Goal: Information Seeking & Learning: Learn about a topic

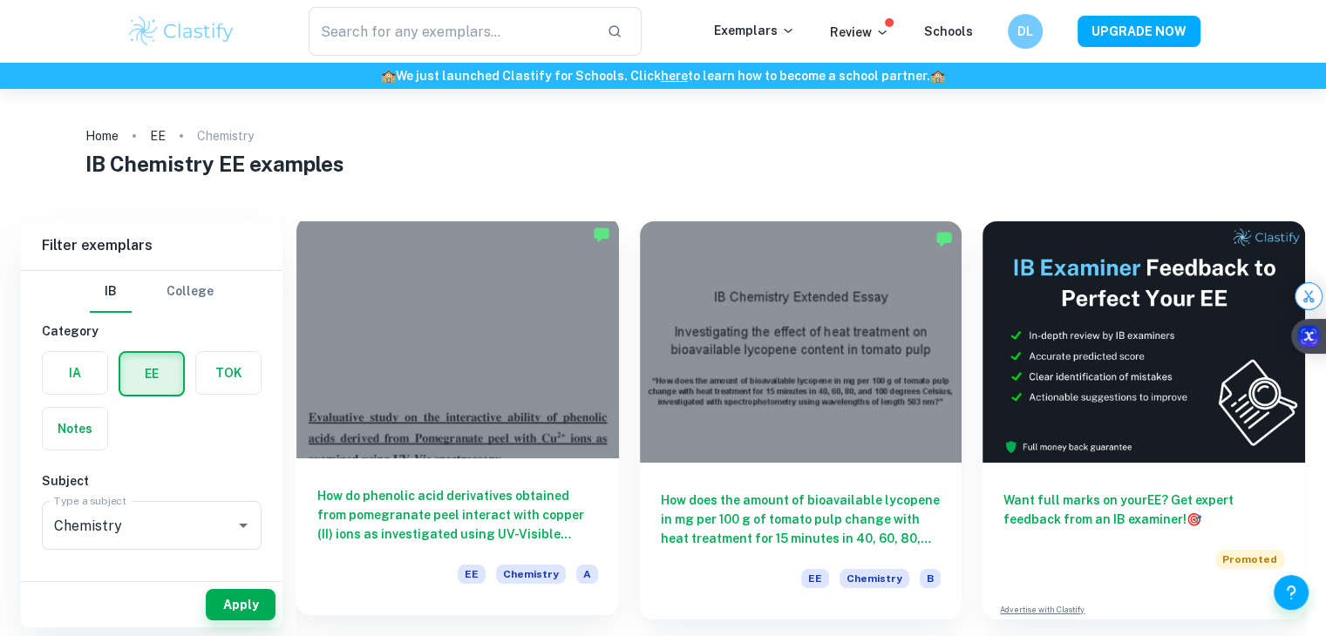
click at [479, 334] on div at bounding box center [457, 338] width 323 height 242
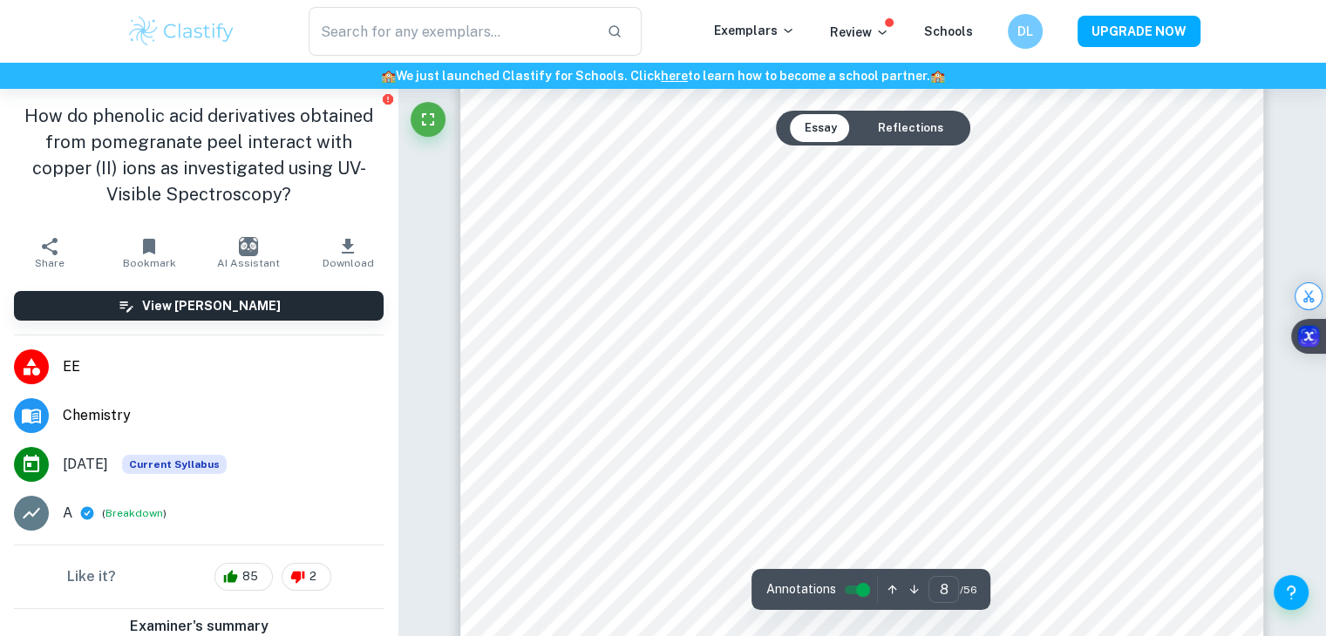
scroll to position [8750, 0]
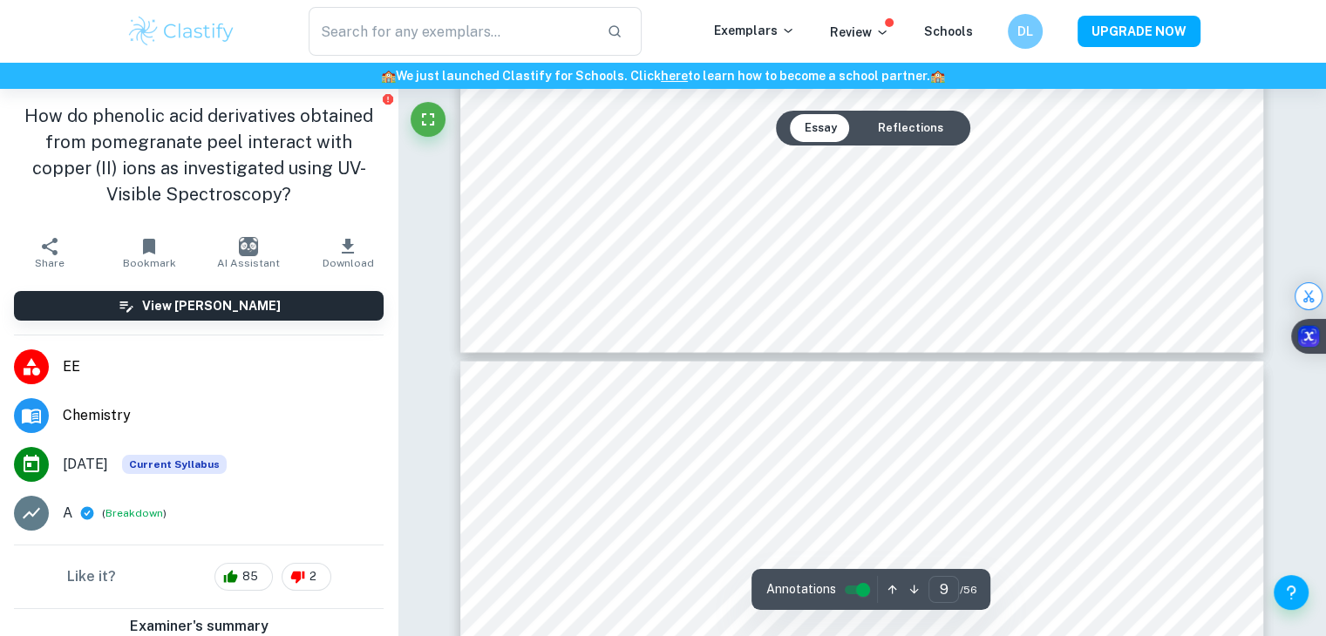
type input "10"
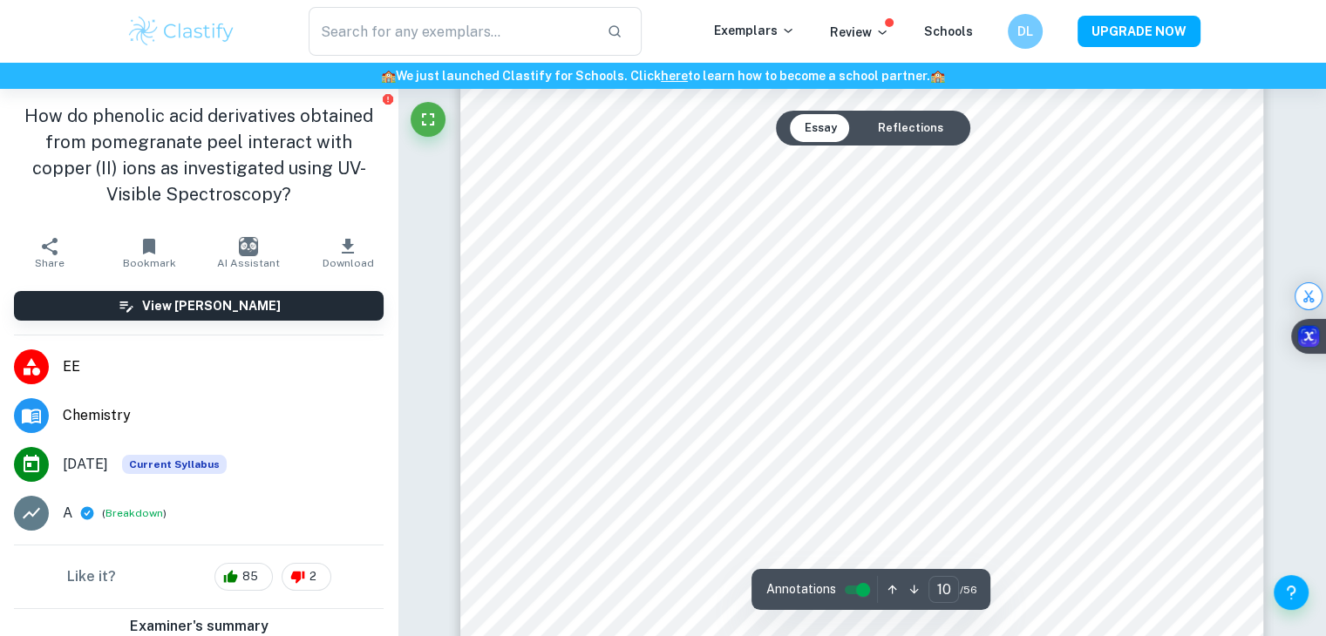
scroll to position [11104, 0]
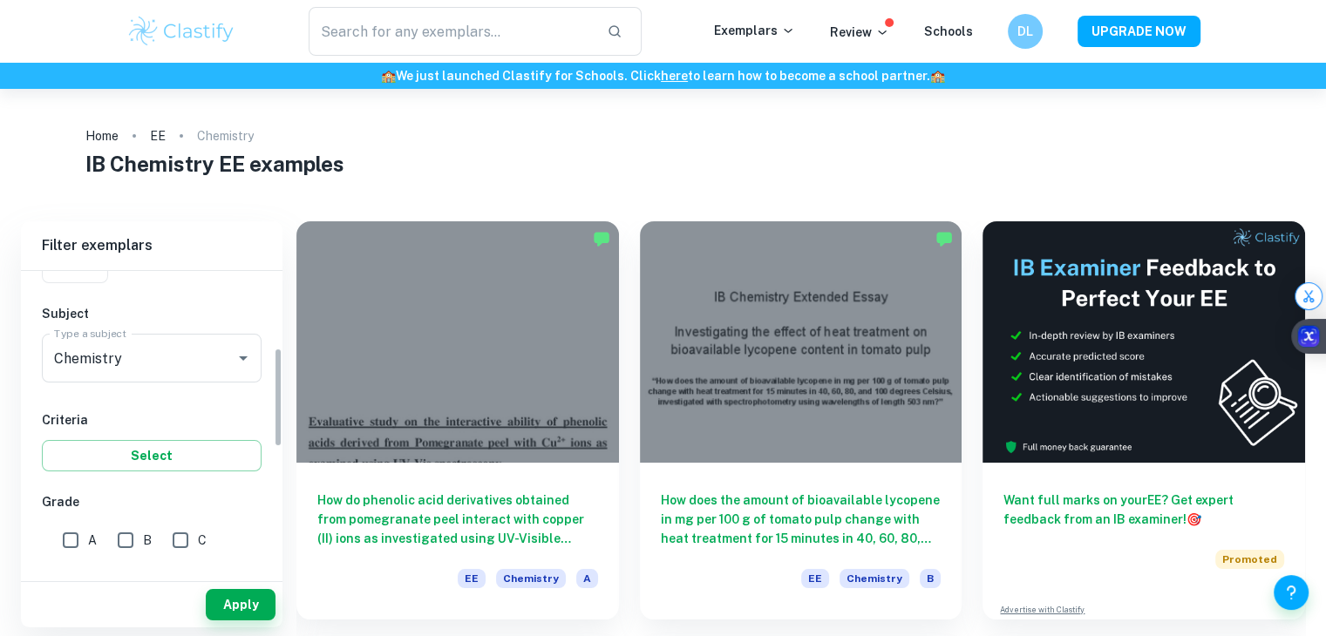
scroll to position [349, 0]
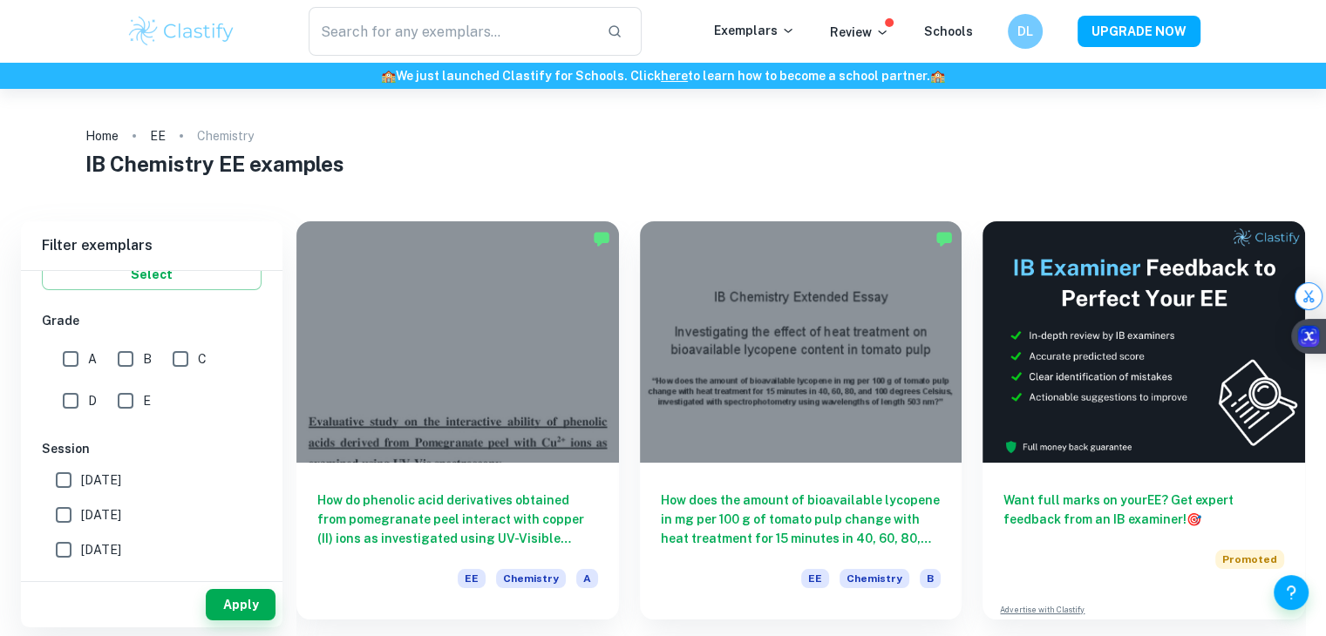
click at [66, 359] on input "A" at bounding box center [70, 359] width 35 height 35
checkbox input "true"
click at [263, 597] on button "Apply" at bounding box center [241, 604] width 70 height 31
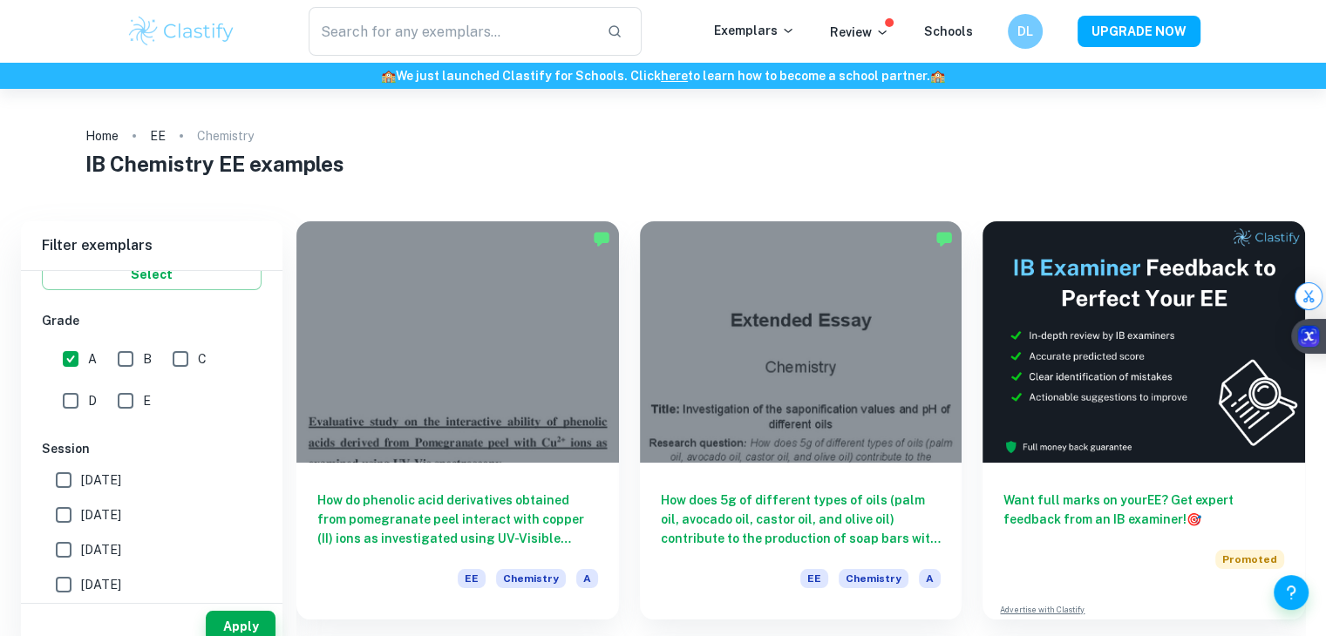
scroll to position [87, 0]
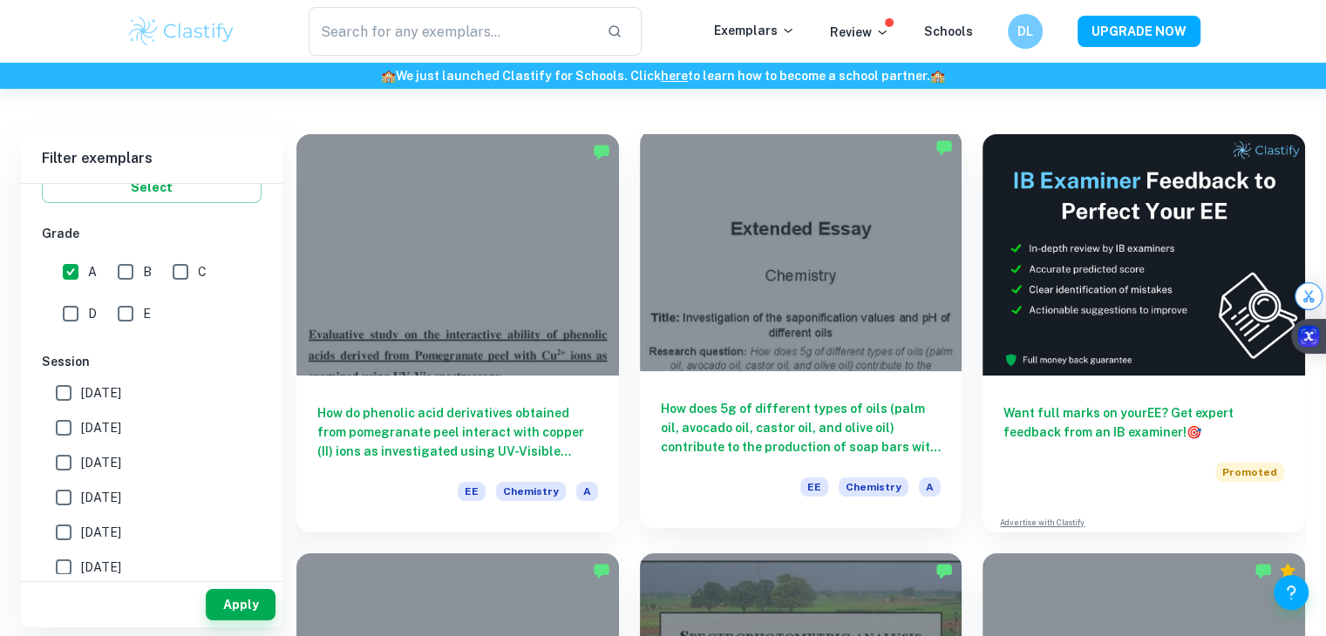
click at [776, 252] on div at bounding box center [801, 251] width 323 height 242
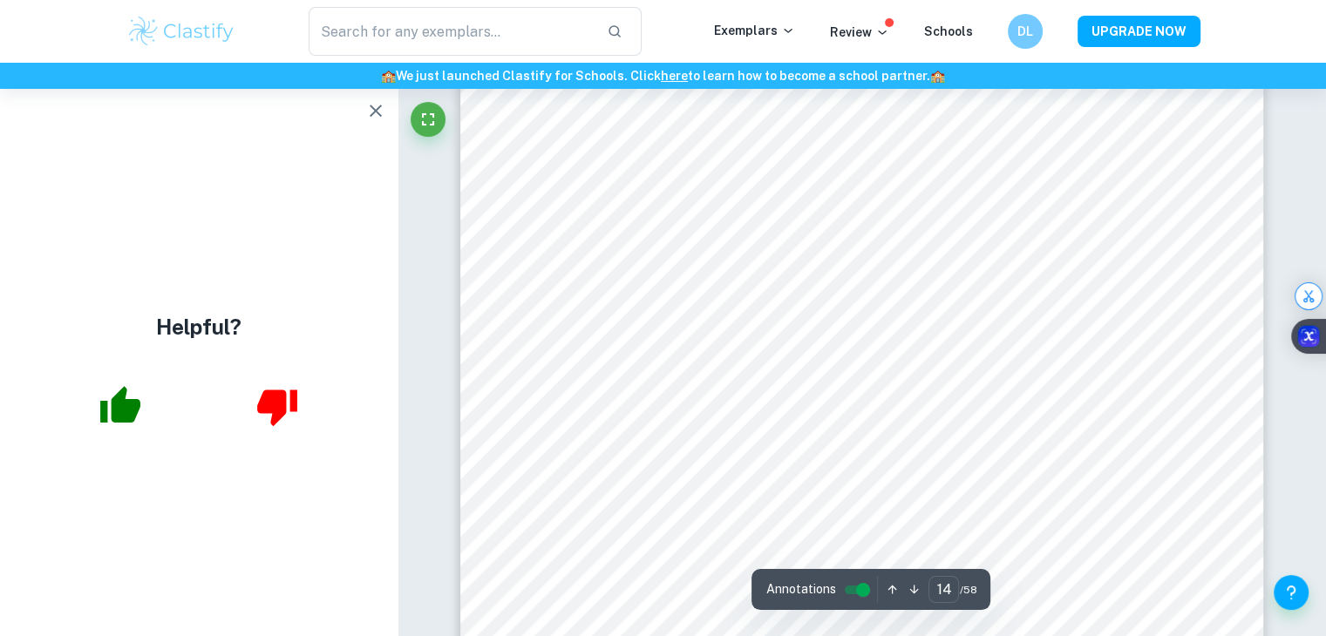
scroll to position [14386, 0]
click at [380, 109] on icon "button" at bounding box center [375, 110] width 21 height 21
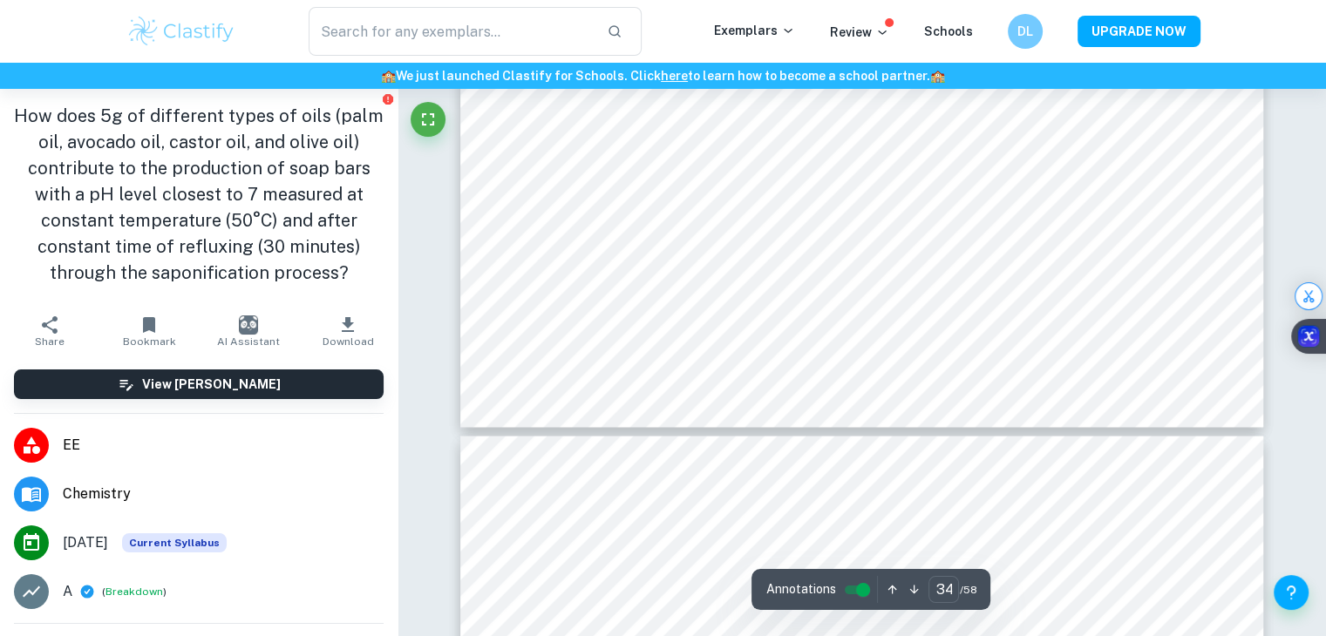
scroll to position [36183, 0]
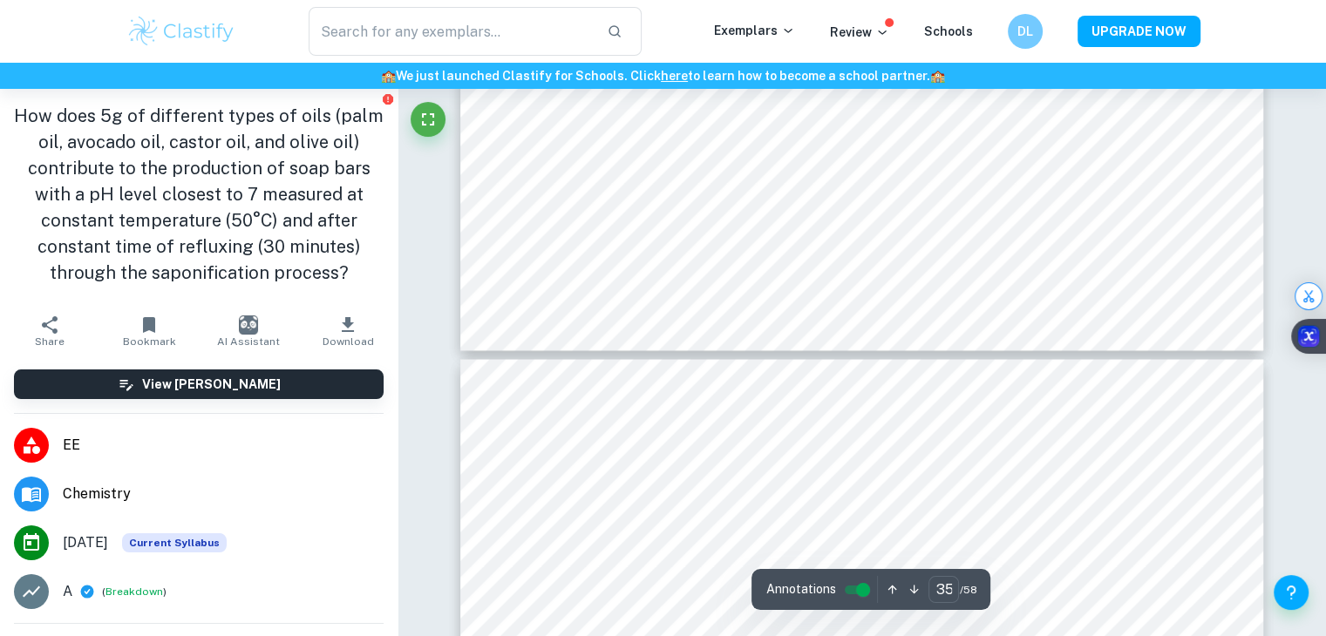
type input "34"
